Goal: Transaction & Acquisition: Purchase product/service

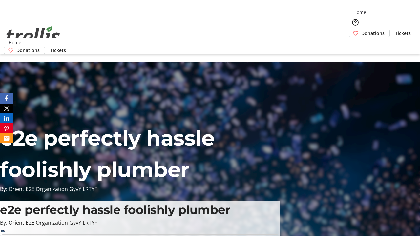
click at [361, 30] on span "Donations" at bounding box center [372, 33] width 23 height 7
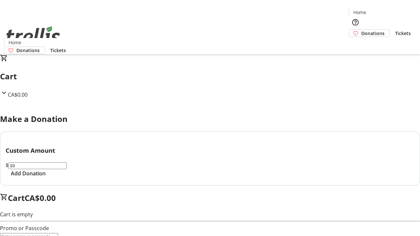
click at [46, 177] on span "Add Donation" at bounding box center [28, 174] width 35 height 8
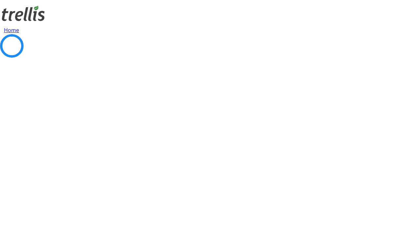
select select "CA"
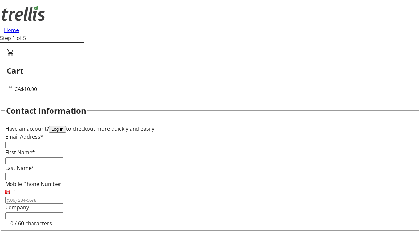
click at [66, 126] on button "Log in" at bounding box center [57, 129] width 17 height 7
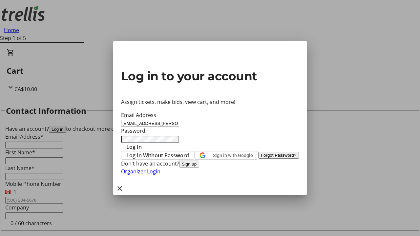
type input "[EMAIL_ADDRESS][PERSON_NAME][DOMAIN_NAME]"
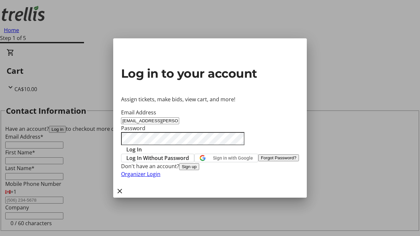
click at [142, 146] on span "Log In" at bounding box center [133, 150] width 15 height 8
